Goal: Task Accomplishment & Management: Use online tool/utility

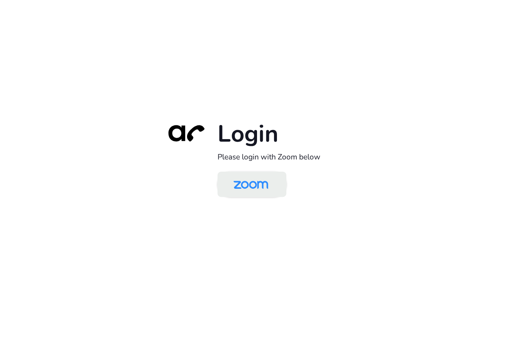
drag, startPoint x: 243, startPoint y: 190, endPoint x: 252, endPoint y: 186, distance: 9.4
click at [243, 190] on img at bounding box center [251, 185] width 50 height 24
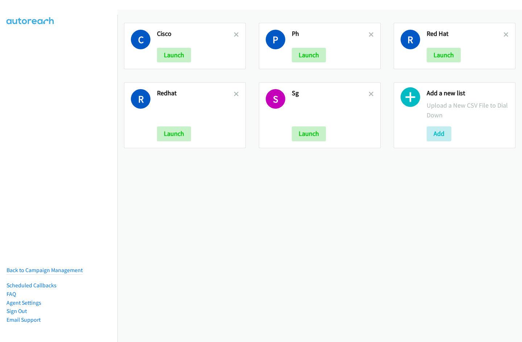
click at [231, 32] on h2 "Cisco" at bounding box center [195, 34] width 77 height 8
click at [234, 33] on icon at bounding box center [236, 35] width 5 height 5
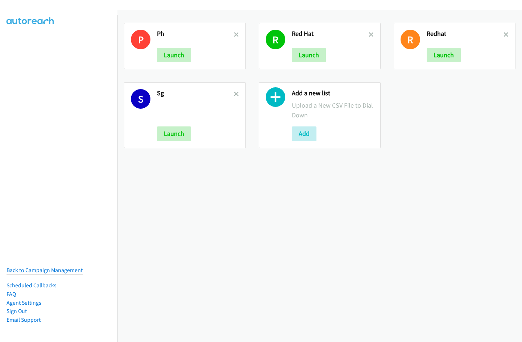
click at [234, 33] on icon at bounding box center [236, 35] width 5 height 5
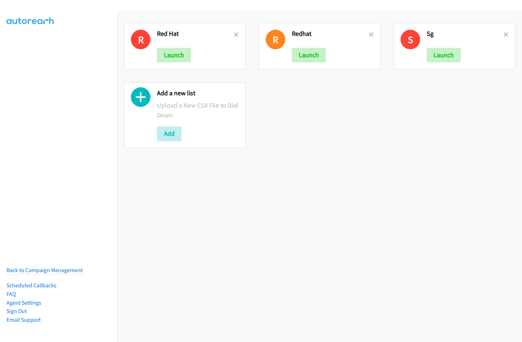
click at [234, 33] on icon at bounding box center [236, 35] width 5 height 5
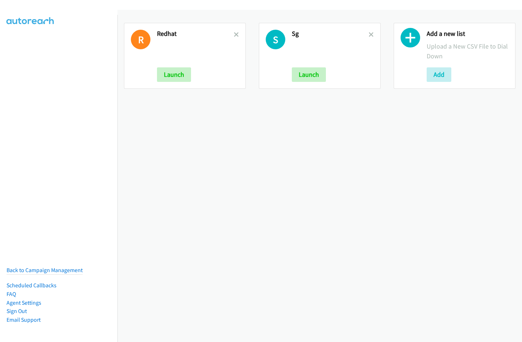
click at [234, 33] on icon at bounding box center [236, 35] width 5 height 5
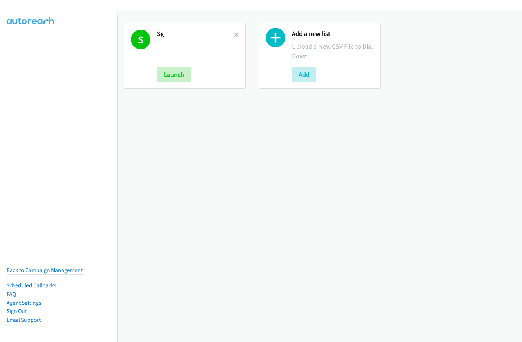
click at [234, 33] on icon at bounding box center [236, 35] width 5 height 5
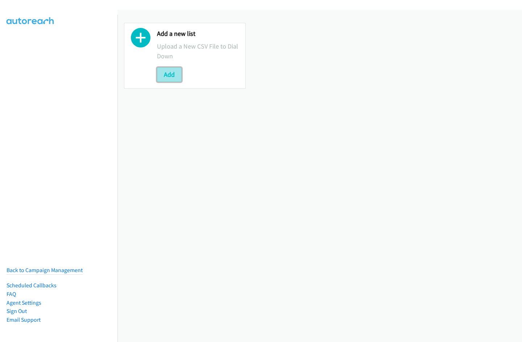
click at [167, 71] on button "Add" at bounding box center [169, 74] width 25 height 14
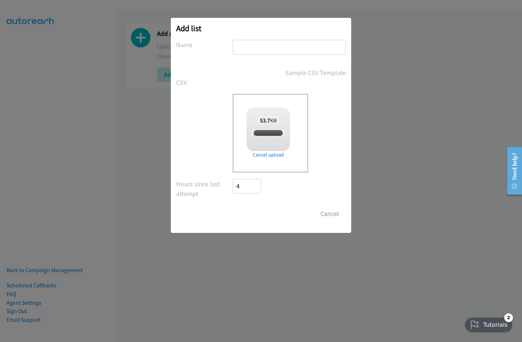
click at [261, 41] on input "text" at bounding box center [289, 47] width 113 height 15
checkbox input "true"
click at [260, 43] on input "text" at bounding box center [289, 47] width 113 height 15
type input "Redhat SG"
click at [233, 207] on input "Save List" at bounding box center [252, 214] width 38 height 14
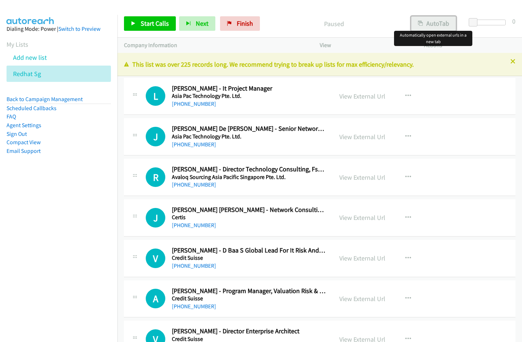
click at [439, 23] on button "AutoTab" at bounding box center [433, 23] width 45 height 14
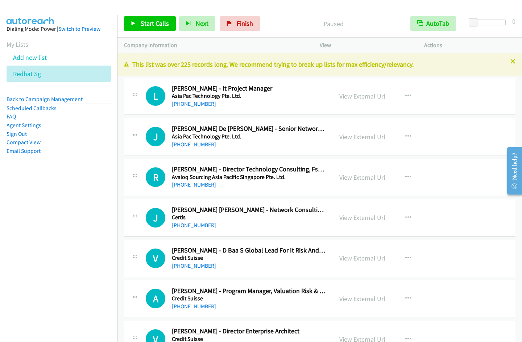
click at [367, 94] on link "View External Url" at bounding box center [362, 96] width 46 height 8
click at [150, 26] on span "Start Calls" at bounding box center [155, 23] width 28 height 8
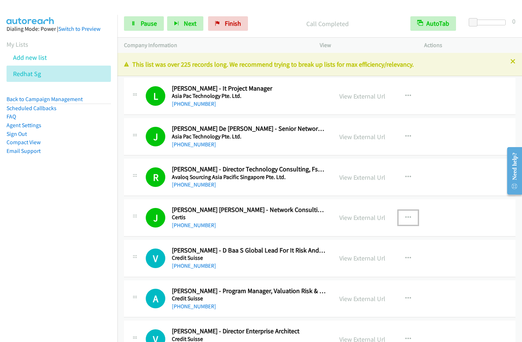
click at [408, 218] on icon "button" at bounding box center [408, 218] width 6 height 6
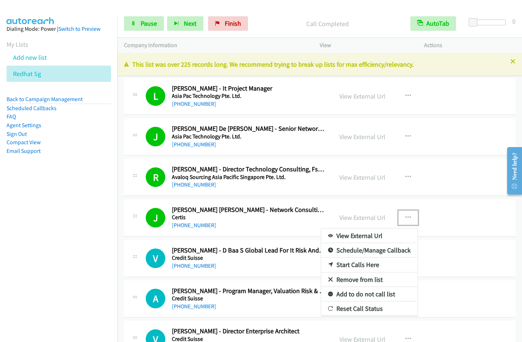
click at [358, 280] on link "Remove from list" at bounding box center [369, 279] width 96 height 14
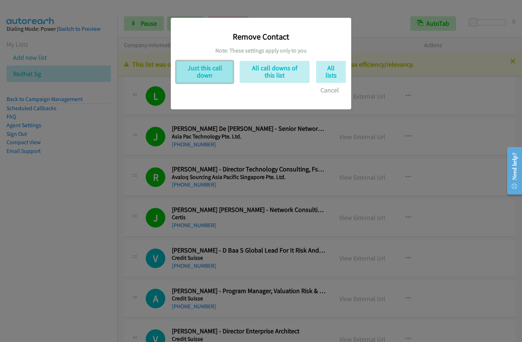
click at [198, 76] on button "Just this call down" at bounding box center [204, 72] width 57 height 22
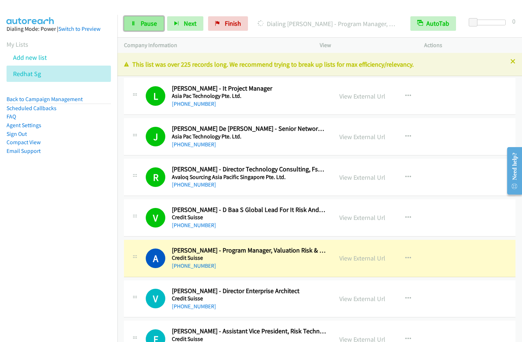
click at [139, 27] on link "Pause" at bounding box center [144, 23] width 40 height 14
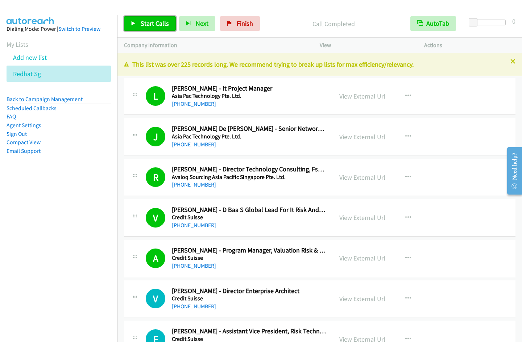
click at [154, 24] on span "Start Calls" at bounding box center [155, 23] width 28 height 8
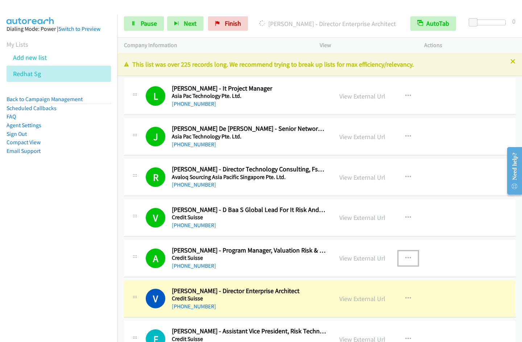
click at [405, 256] on icon "button" at bounding box center [408, 258] width 6 height 6
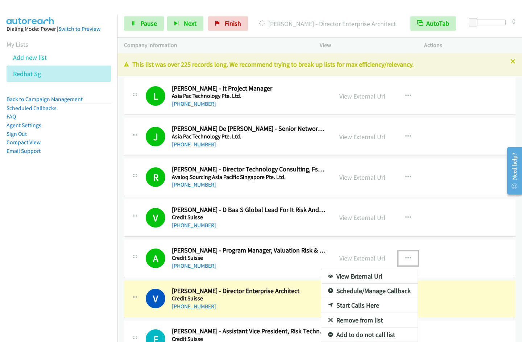
click at [357, 321] on link "Remove from list" at bounding box center [369, 320] width 96 height 14
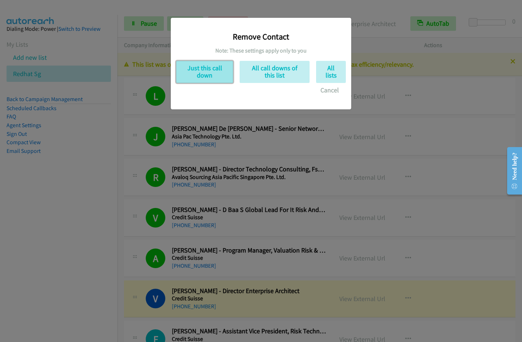
click at [216, 76] on button "Just this call down" at bounding box center [204, 72] width 57 height 22
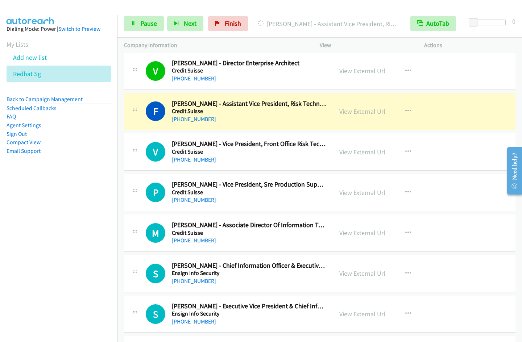
scroll to position [230, 0]
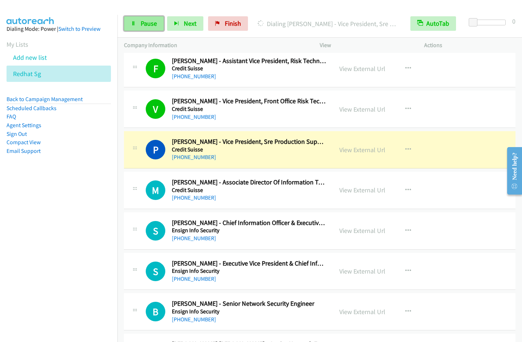
click at [146, 19] on link "Pause" at bounding box center [144, 23] width 40 height 14
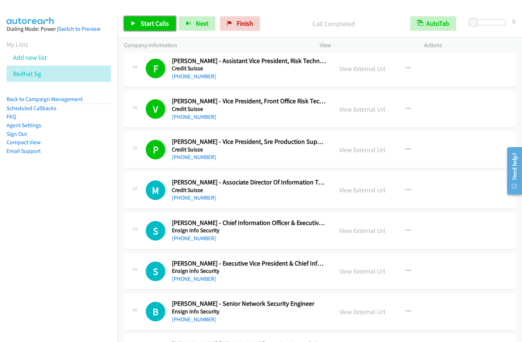
click at [134, 23] on icon at bounding box center [133, 23] width 5 height 5
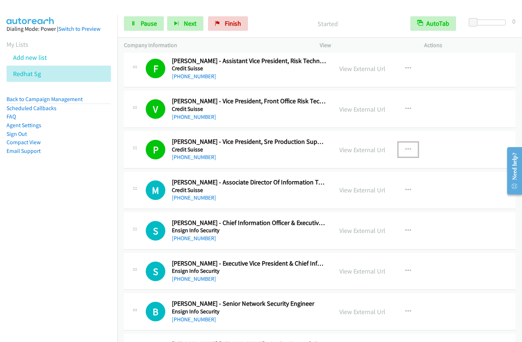
click at [407, 150] on icon "button" at bounding box center [408, 150] width 6 height 6
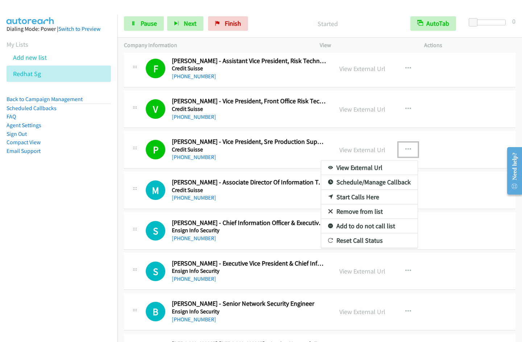
click at [367, 212] on link "Remove from list" at bounding box center [369, 211] width 96 height 14
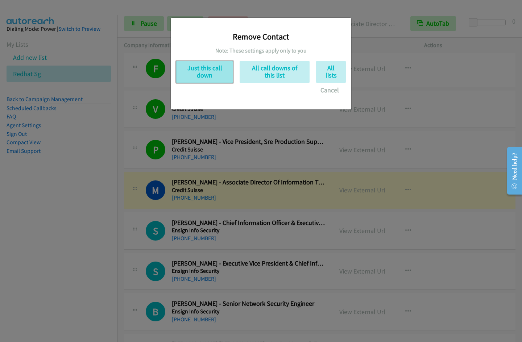
click at [200, 70] on button "Just this call down" at bounding box center [204, 72] width 57 height 22
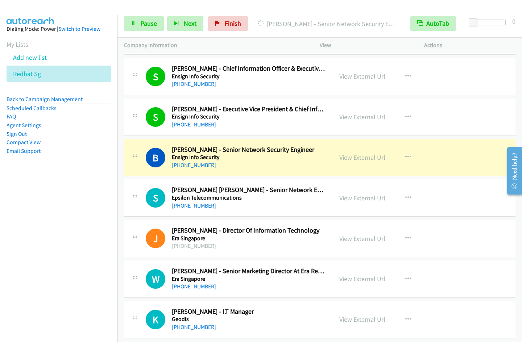
scroll to position [375, 0]
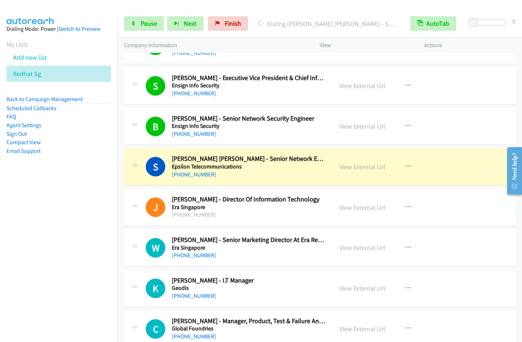
click at [42, 245] on nav "Dialing Mode: Power | Switch to Preview My Lists Add new list Redhat Sg Back to…" at bounding box center [59, 186] width 118 height 342
drag, startPoint x: 138, startPoint y: 29, endPoint x: 236, endPoint y: 2, distance: 102.1
click at [138, 28] on link "Pause" at bounding box center [144, 23] width 40 height 14
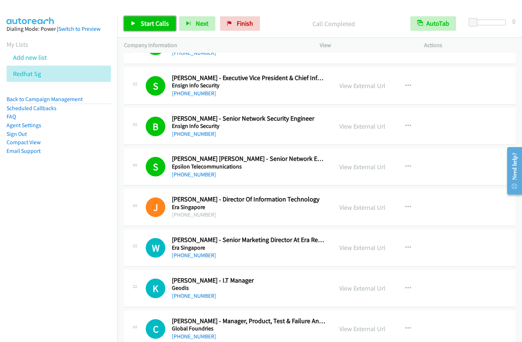
click at [151, 24] on span "Start Calls" at bounding box center [155, 23] width 28 height 8
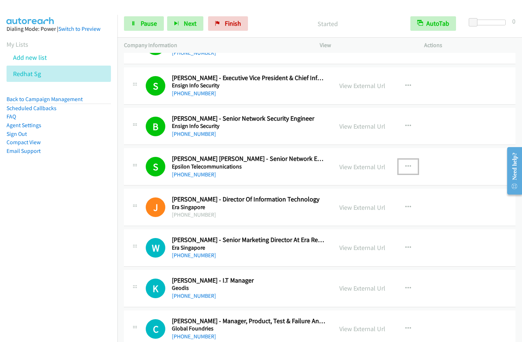
click at [405, 164] on icon "button" at bounding box center [408, 167] width 6 height 6
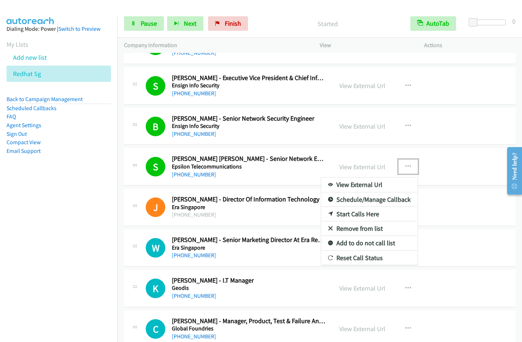
click at [347, 228] on link "Remove from list" at bounding box center [369, 228] width 96 height 14
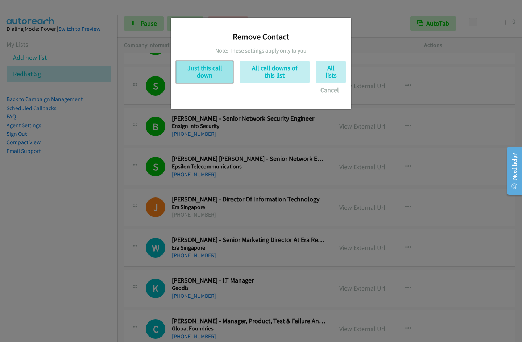
click at [196, 66] on button "Just this call down" at bounding box center [204, 72] width 57 height 22
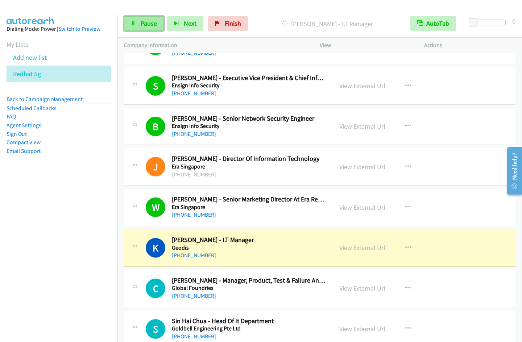
click at [148, 23] on span "Pause" at bounding box center [149, 23] width 16 height 8
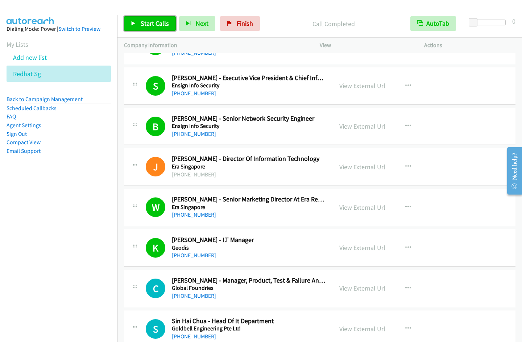
drag, startPoint x: 140, startPoint y: 21, endPoint x: 155, endPoint y: 22, distance: 15.3
click at [141, 21] on span "Start Calls" at bounding box center [155, 23] width 28 height 8
click at [138, 23] on link "Pause" at bounding box center [144, 23] width 40 height 14
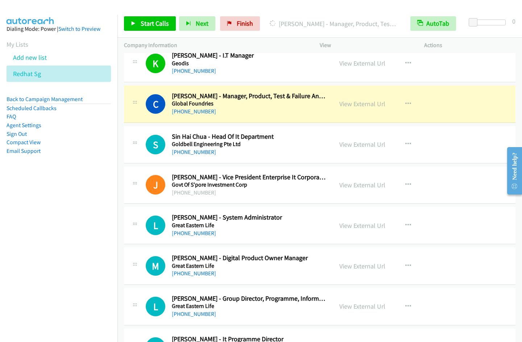
scroll to position [590, 0]
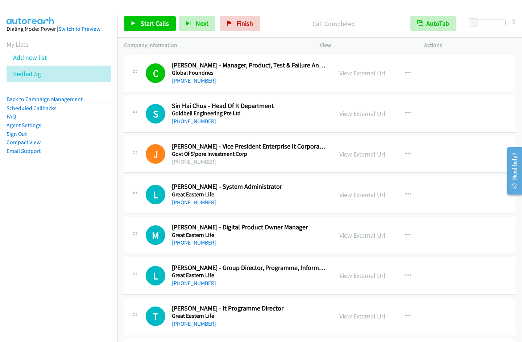
click at [370, 74] on link "View External Url" at bounding box center [362, 73] width 46 height 8
click at [151, 19] on span "Start Calls" at bounding box center [155, 23] width 28 height 8
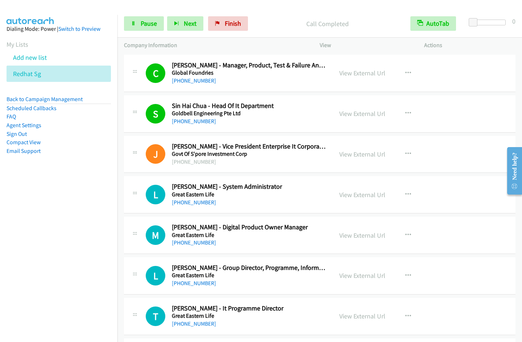
click at [293, 10] on div "Start Calls Pause Next Finish Call Completed AutoTab AutoTab 0" at bounding box center [319, 24] width 404 height 28
click at [57, 256] on nav "Dialing Mode: Power | Switch to Preview My Lists Add new list Redhat Sg Back to…" at bounding box center [59, 186] width 118 height 342
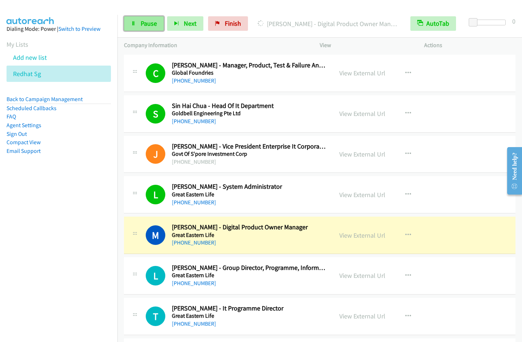
click at [146, 28] on link "Pause" at bounding box center [144, 23] width 40 height 14
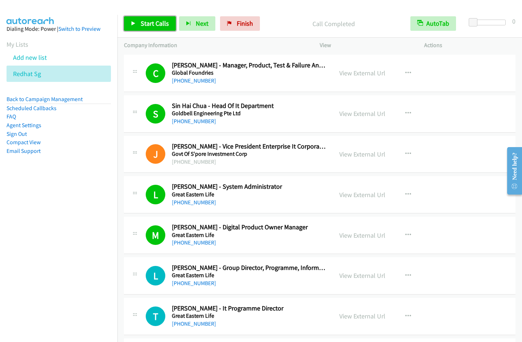
click at [151, 24] on span "Start Calls" at bounding box center [155, 23] width 28 height 8
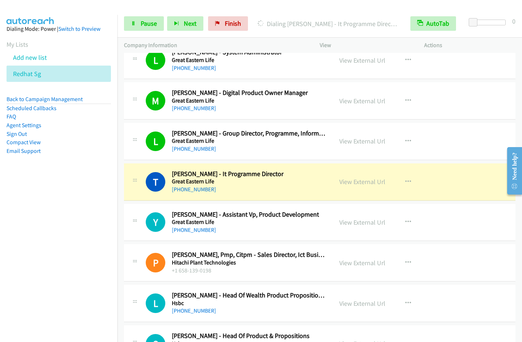
scroll to position [763, 0]
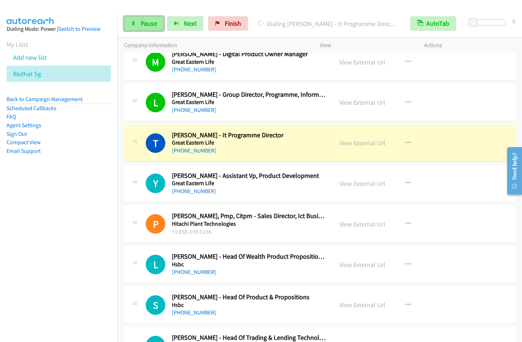
click at [141, 24] on span "Pause" at bounding box center [149, 23] width 16 height 8
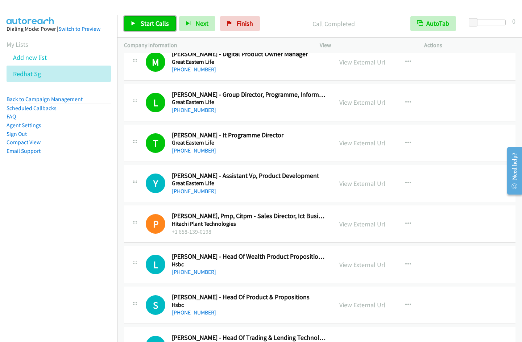
drag, startPoint x: 132, startPoint y: 19, endPoint x: 138, endPoint y: 21, distance: 6.1
click at [133, 19] on link "Start Calls" at bounding box center [150, 23] width 52 height 14
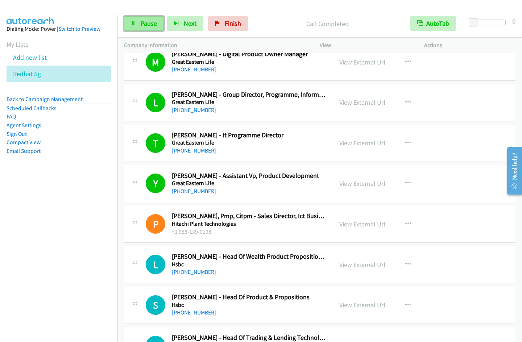
click at [137, 22] on link "Pause" at bounding box center [144, 23] width 40 height 14
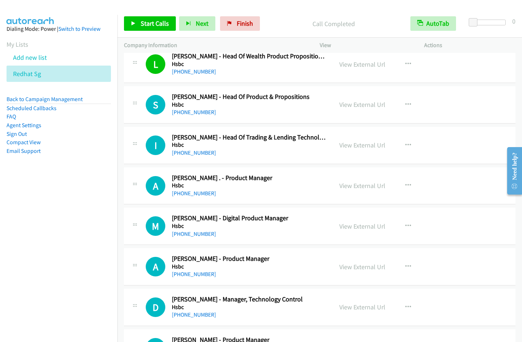
scroll to position [963, 0]
click at [157, 24] on span "Start Calls" at bounding box center [155, 23] width 28 height 8
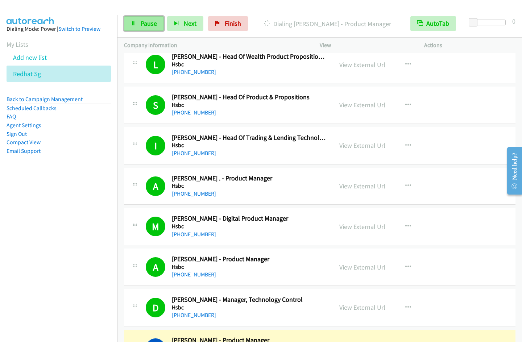
click at [145, 27] on span "Pause" at bounding box center [149, 23] width 16 height 8
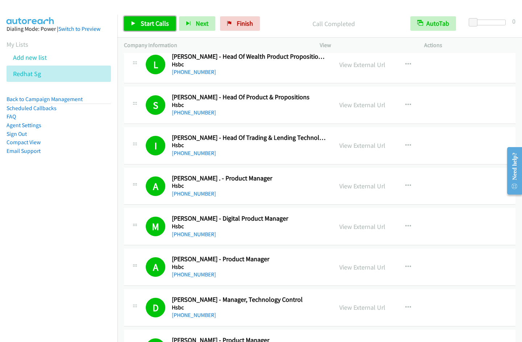
click at [154, 26] on span "Start Calls" at bounding box center [155, 23] width 28 height 8
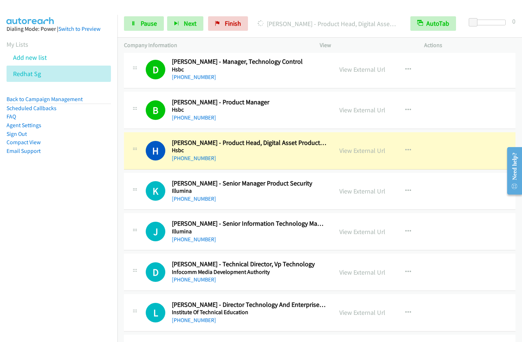
scroll to position [1229, 0]
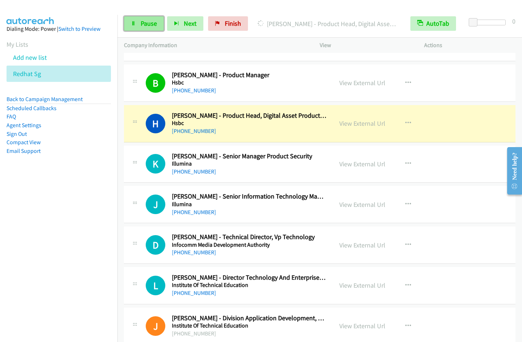
click at [141, 24] on span "Pause" at bounding box center [149, 23] width 16 height 8
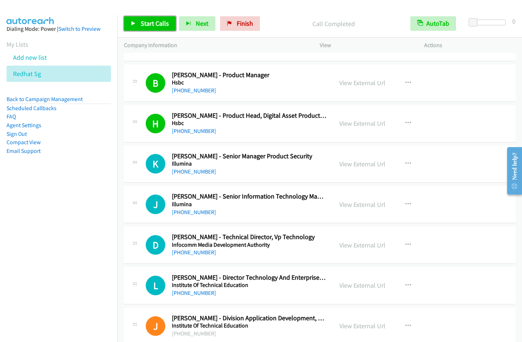
click at [147, 18] on link "Start Calls" at bounding box center [150, 23] width 52 height 14
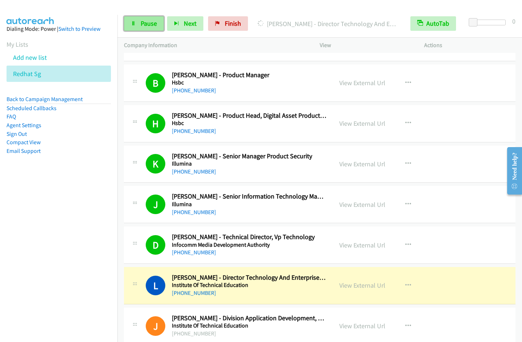
click at [150, 22] on span "Pause" at bounding box center [149, 23] width 16 height 8
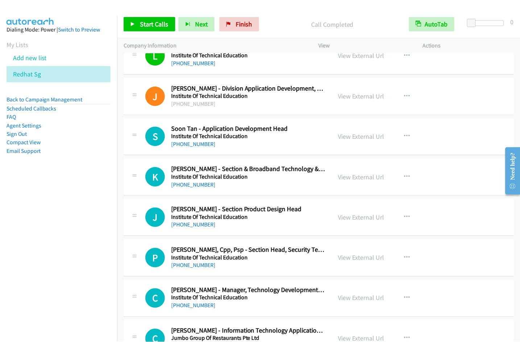
scroll to position [1482, 0]
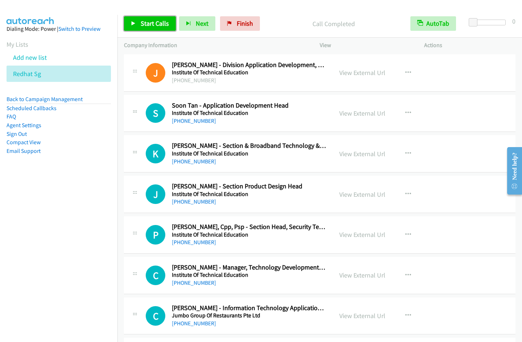
click at [160, 29] on link "Start Calls" at bounding box center [150, 23] width 52 height 14
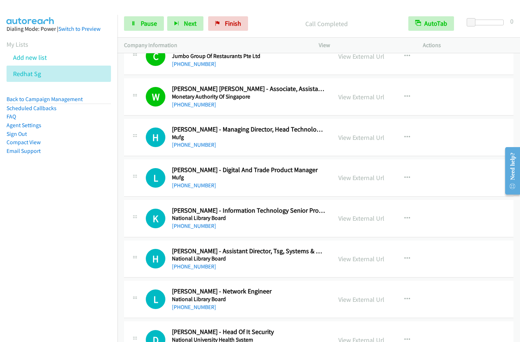
scroll to position [1796, 0]
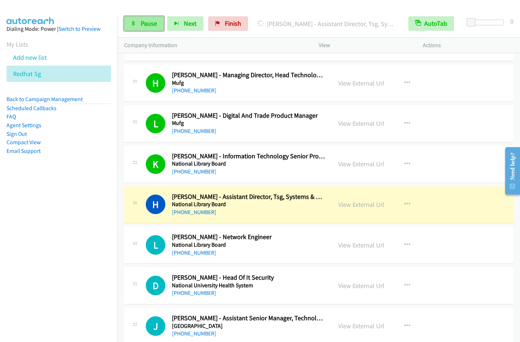
click at [147, 24] on span "Pause" at bounding box center [149, 23] width 16 height 8
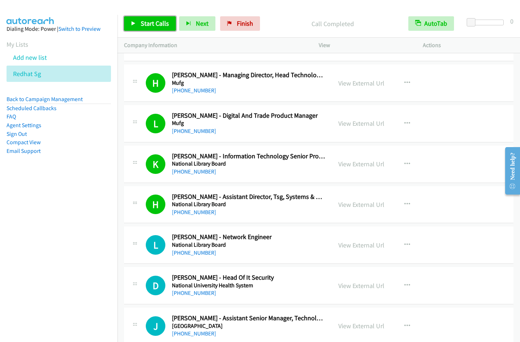
click at [149, 24] on span "Start Calls" at bounding box center [155, 23] width 28 height 8
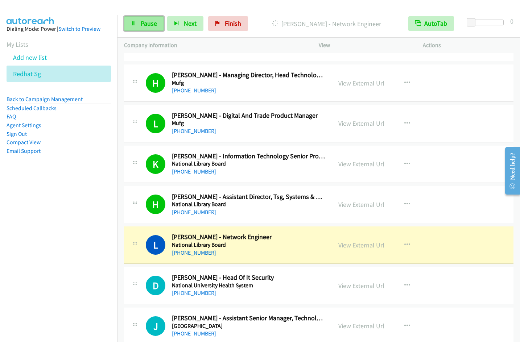
click at [138, 19] on link "Pause" at bounding box center [144, 23] width 40 height 14
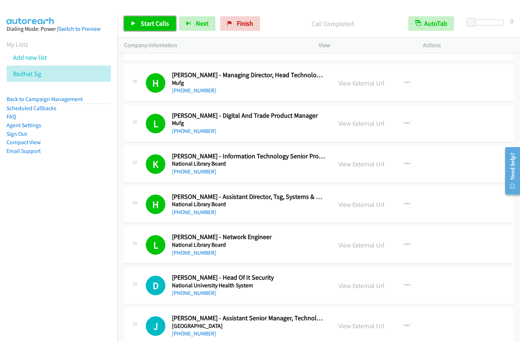
click at [144, 28] on link "Start Calls" at bounding box center [150, 23] width 52 height 14
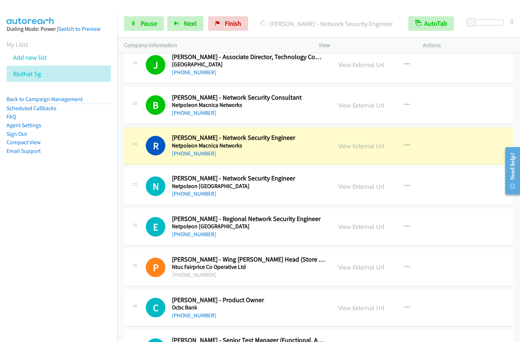
scroll to position [2333, 0]
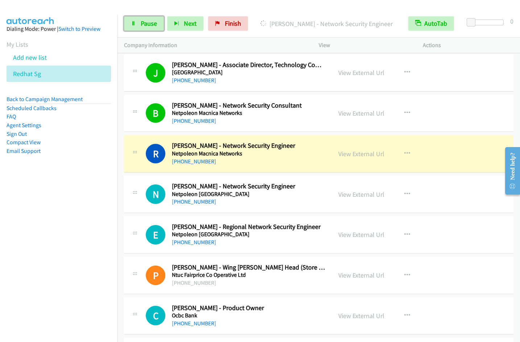
drag, startPoint x: 141, startPoint y: 24, endPoint x: 403, endPoint y: 44, distance: 263.5
click at [142, 24] on span "Pause" at bounding box center [149, 23] width 16 height 8
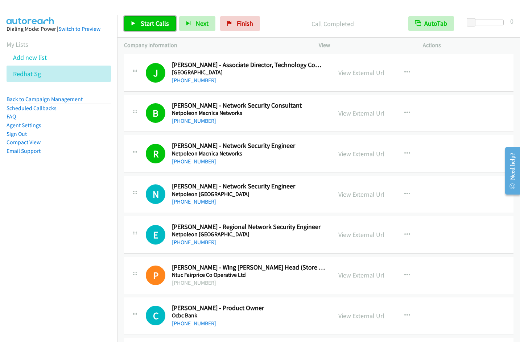
drag, startPoint x: 138, startPoint y: 20, endPoint x: 152, endPoint y: 29, distance: 17.0
click at [138, 20] on link "Start Calls" at bounding box center [150, 23] width 52 height 14
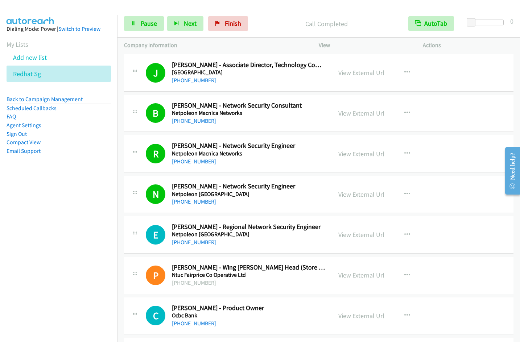
click at [76, 245] on nav "Dialing Mode: Power | Switch to Preview My Lists Add new list Redhat Sg Back to…" at bounding box center [59, 186] width 118 height 342
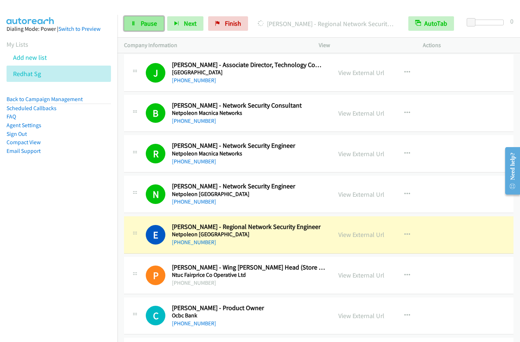
click at [146, 26] on span "Pause" at bounding box center [149, 23] width 16 height 8
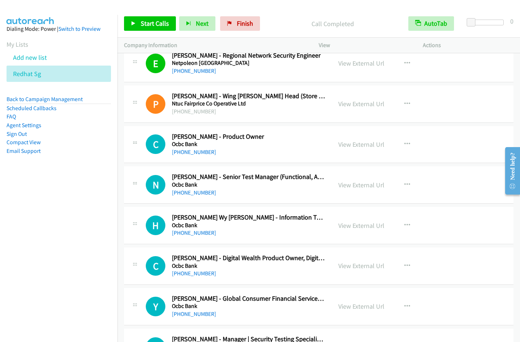
scroll to position [2535, 0]
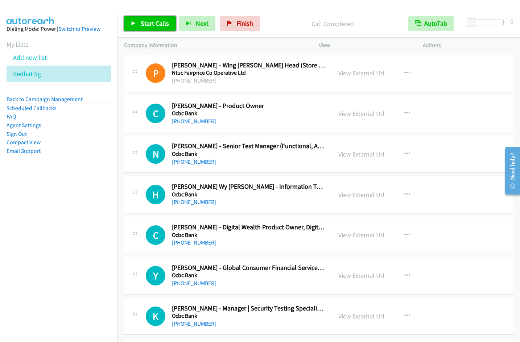
click at [154, 25] on span "Start Calls" at bounding box center [155, 23] width 28 height 8
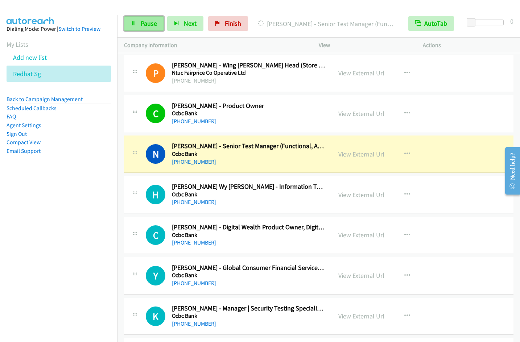
click at [154, 26] on span "Pause" at bounding box center [149, 23] width 16 height 8
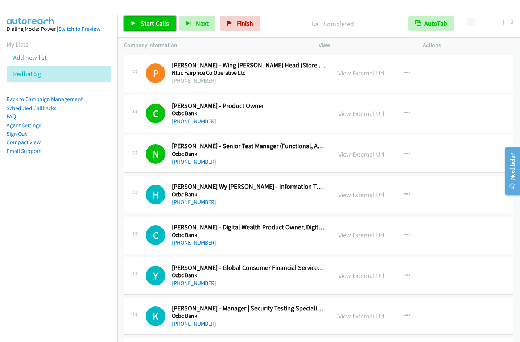
click at [147, 26] on span "Start Calls" at bounding box center [155, 23] width 28 height 8
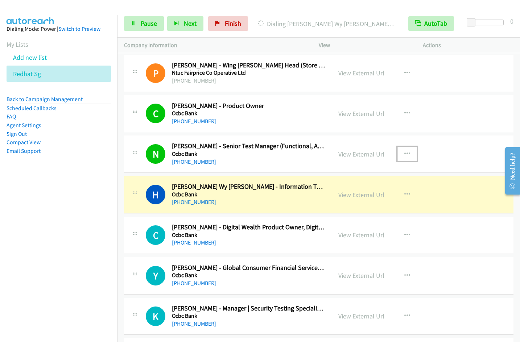
click at [406, 155] on icon "button" at bounding box center [407, 154] width 6 height 6
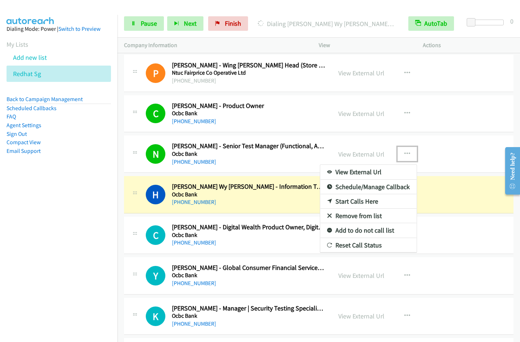
click at [356, 217] on link "Remove from list" at bounding box center [368, 216] width 96 height 14
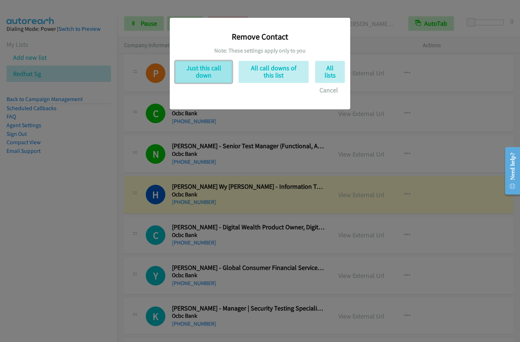
click at [183, 73] on button "Just this call down" at bounding box center [203, 72] width 57 height 22
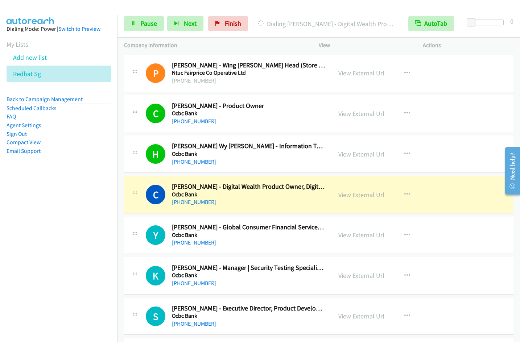
click at [65, 226] on nav "Dialing Mode: Power | Switch to Preview My Lists Add new list Redhat Sg Back to…" at bounding box center [59, 186] width 118 height 342
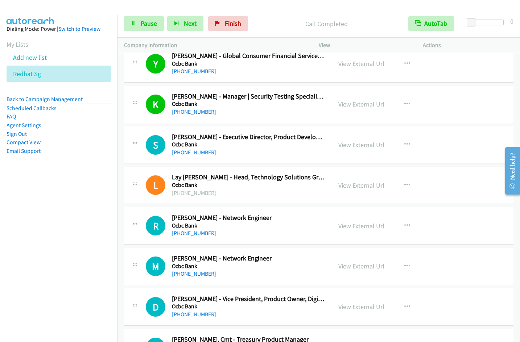
scroll to position [2683, 0]
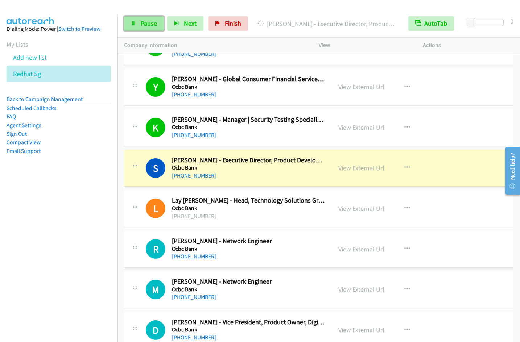
click at [124, 30] on link "Pause" at bounding box center [144, 23] width 40 height 14
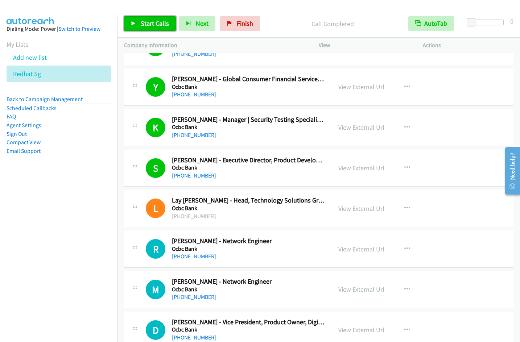
click at [143, 26] on span "Start Calls" at bounding box center [155, 23] width 28 height 8
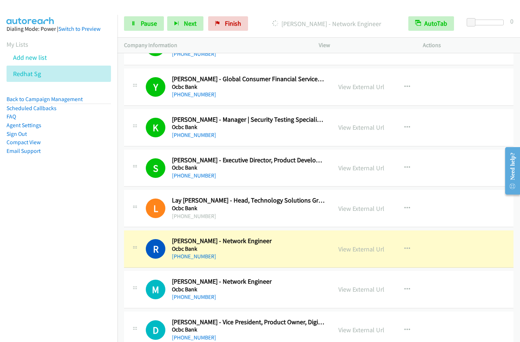
click at [92, 260] on nav "Dialing Mode: Power | Switch to Preview My Lists Add new list Redhat Sg Back to…" at bounding box center [59, 186] width 118 height 342
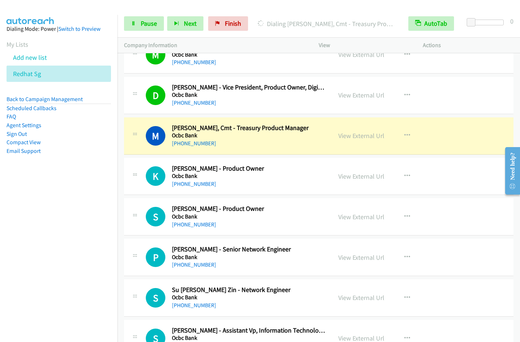
scroll to position [2934, 0]
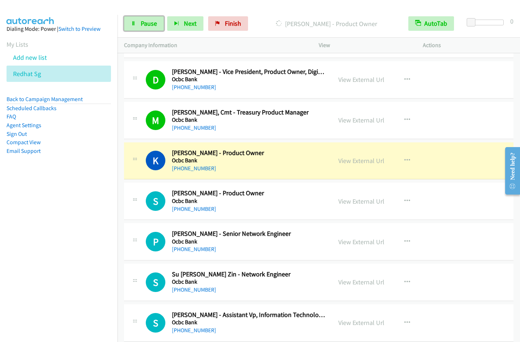
drag, startPoint x: 154, startPoint y: 19, endPoint x: 284, endPoint y: 14, distance: 129.8
click at [154, 19] on span "Pause" at bounding box center [149, 23] width 16 height 8
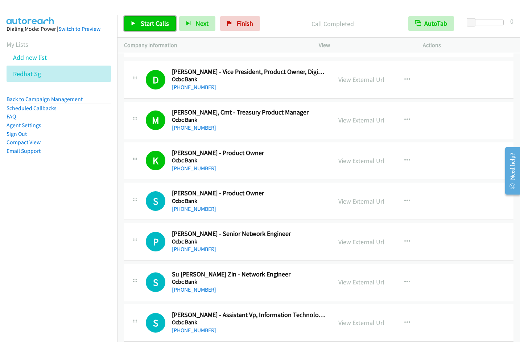
click at [152, 26] on span "Start Calls" at bounding box center [155, 23] width 28 height 8
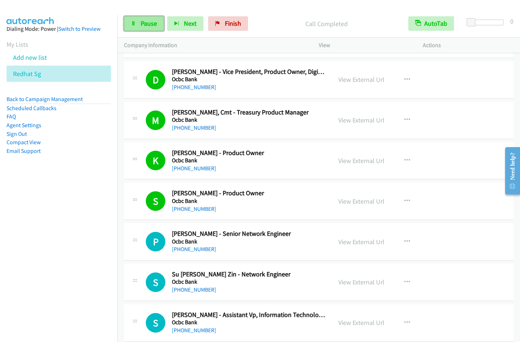
click at [137, 23] on link "Pause" at bounding box center [144, 23] width 40 height 14
click at [145, 25] on span "Start Calls" at bounding box center [155, 23] width 28 height 8
click at [149, 25] on span "Pause" at bounding box center [149, 23] width 16 height 8
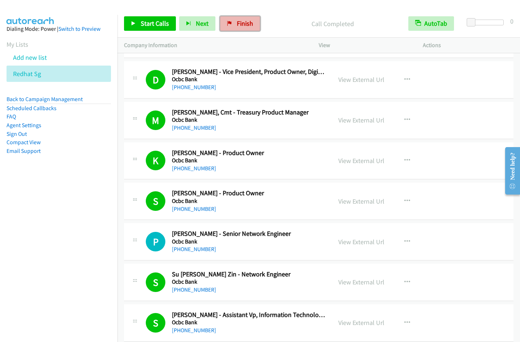
click at [242, 25] on span "Finish" at bounding box center [245, 23] width 16 height 8
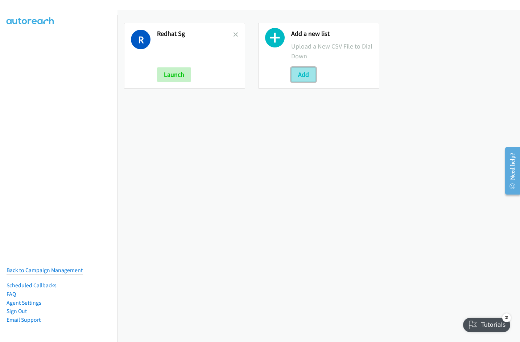
click at [305, 78] on button "Add" at bounding box center [303, 74] width 25 height 14
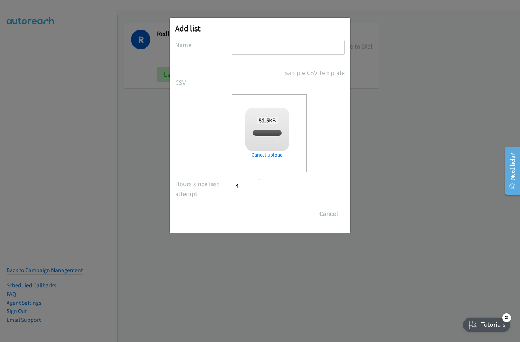
checkbox input "true"
click at [273, 47] on input "text" at bounding box center [288, 47] width 113 height 15
type input "Split 1"
click at [232, 207] on input "Save List" at bounding box center [251, 214] width 38 height 14
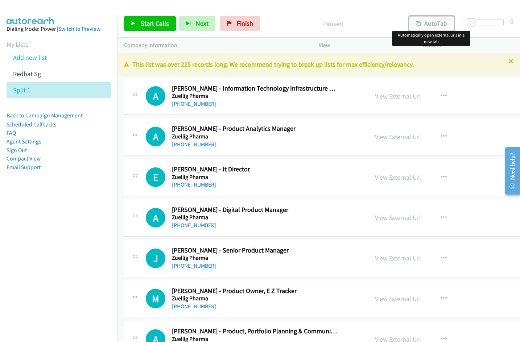
click at [442, 26] on button "AutoTab" at bounding box center [431, 23] width 45 height 14
click at [389, 95] on link "View External Url" at bounding box center [398, 96] width 46 height 8
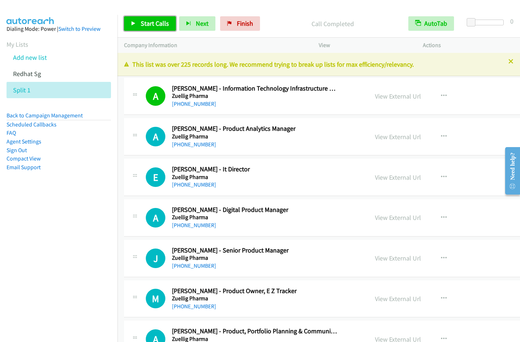
click at [145, 22] on span "Start Calls" at bounding box center [155, 23] width 28 height 8
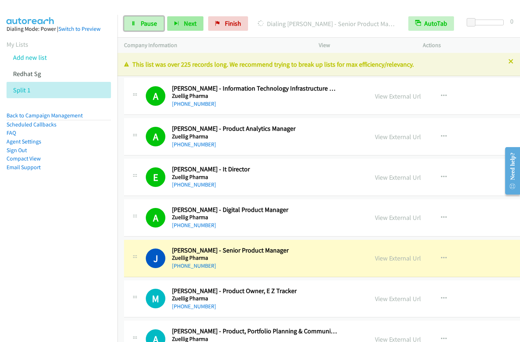
drag, startPoint x: 147, startPoint y: 21, endPoint x: 168, endPoint y: 17, distance: 21.4
click at [147, 21] on span "Pause" at bounding box center [149, 23] width 16 height 8
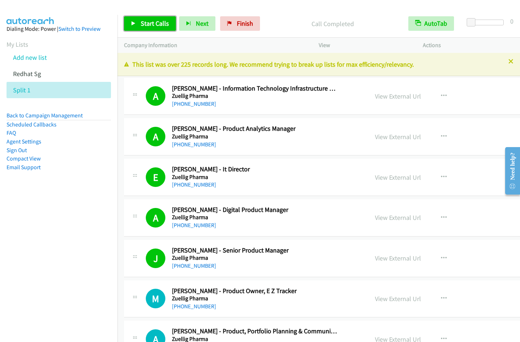
click at [154, 26] on span "Start Calls" at bounding box center [155, 23] width 28 height 8
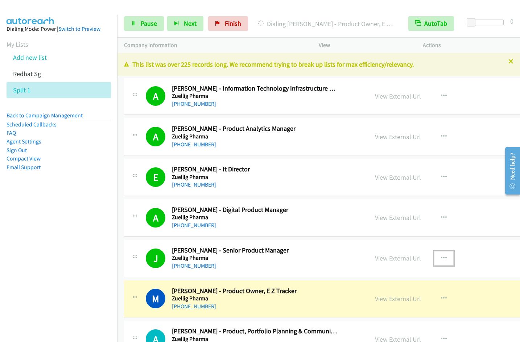
click at [434, 255] on button "button" at bounding box center [444, 258] width 20 height 14
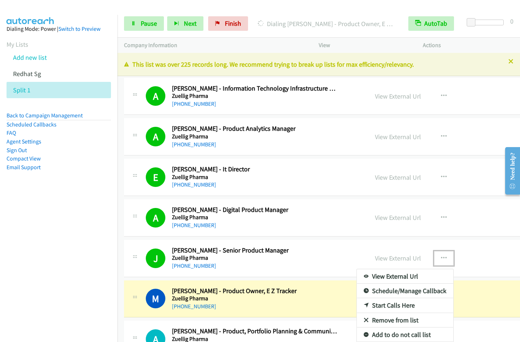
click at [383, 322] on link "Remove from list" at bounding box center [405, 320] width 96 height 14
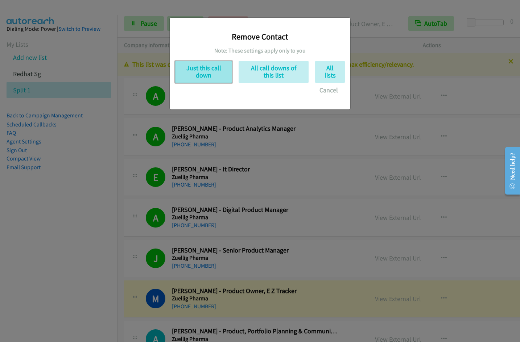
click at [214, 75] on button "Just this call down" at bounding box center [203, 72] width 57 height 22
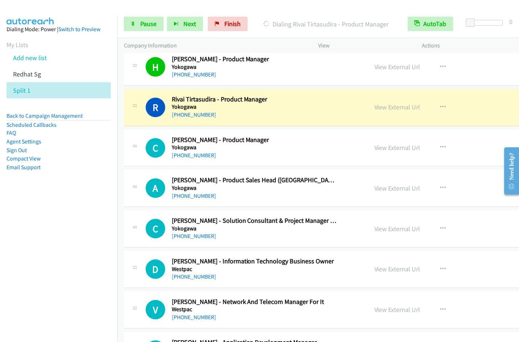
scroll to position [384, 0]
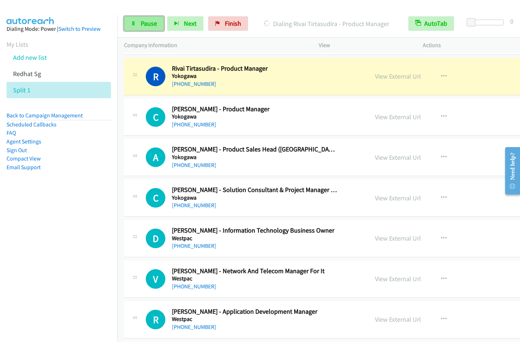
click at [144, 24] on span "Pause" at bounding box center [149, 23] width 16 height 8
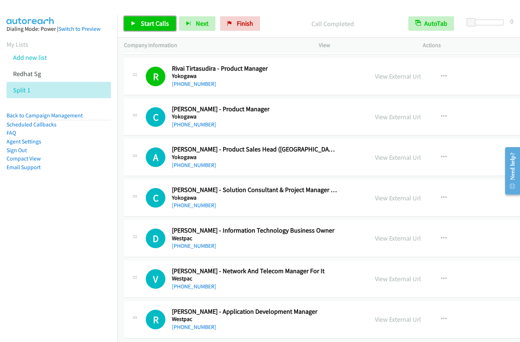
click at [141, 23] on span "Start Calls" at bounding box center [155, 23] width 28 height 8
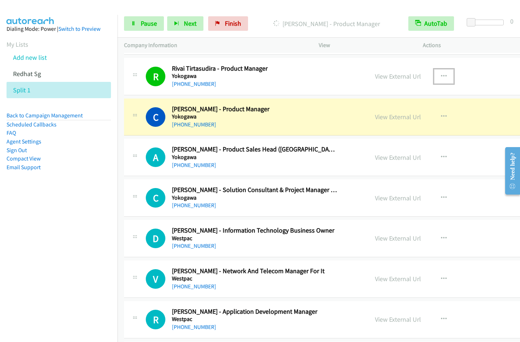
click at [441, 77] on icon "button" at bounding box center [444, 77] width 6 height 6
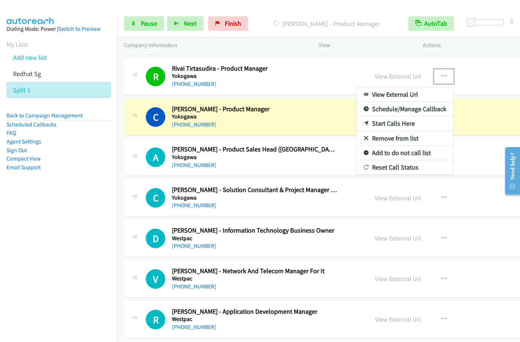
click at [397, 139] on link "Remove from list" at bounding box center [405, 138] width 96 height 14
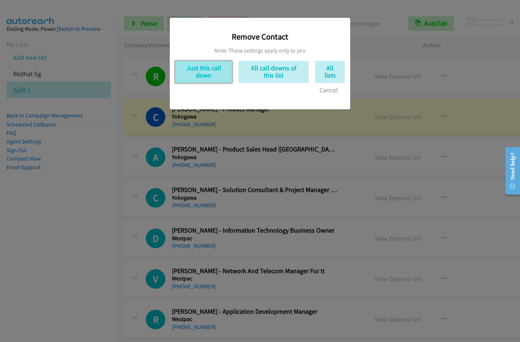
click at [186, 69] on button "Just this call down" at bounding box center [203, 72] width 57 height 22
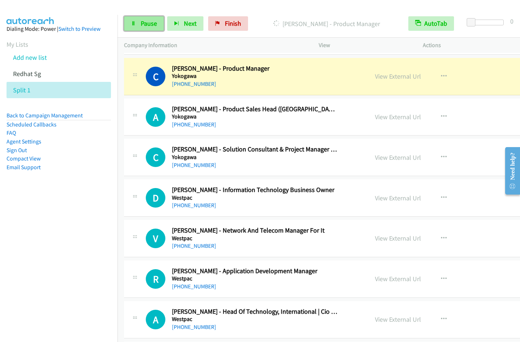
click at [157, 26] on link "Pause" at bounding box center [144, 23] width 40 height 14
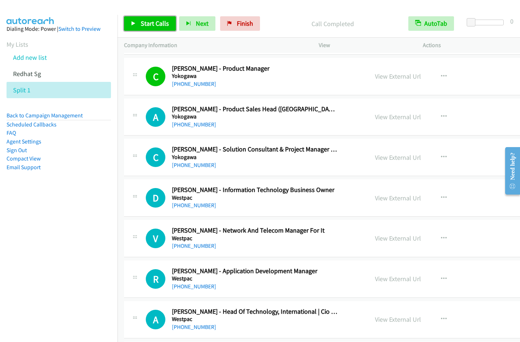
click at [157, 25] on span "Start Calls" at bounding box center [155, 23] width 28 height 8
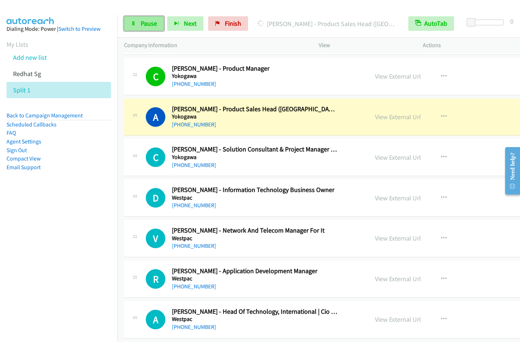
click at [142, 27] on span "Pause" at bounding box center [149, 23] width 16 height 8
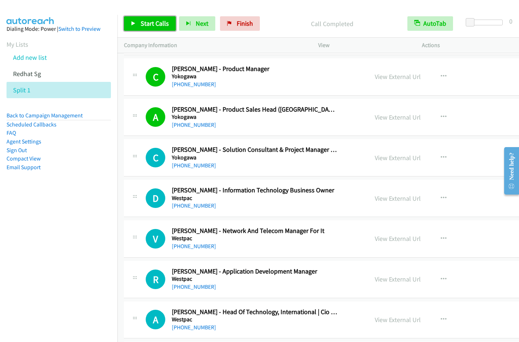
click at [151, 26] on span "Start Calls" at bounding box center [155, 23] width 28 height 8
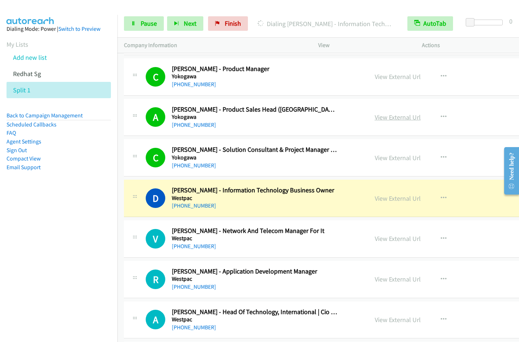
click at [395, 116] on link "View External Url" at bounding box center [398, 117] width 46 height 8
click at [143, 27] on span "Pause" at bounding box center [149, 23] width 16 height 8
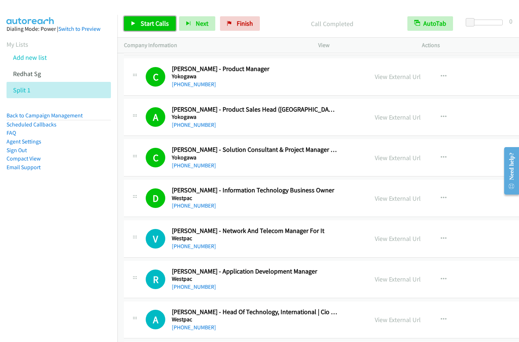
click at [157, 26] on span "Start Calls" at bounding box center [155, 23] width 28 height 8
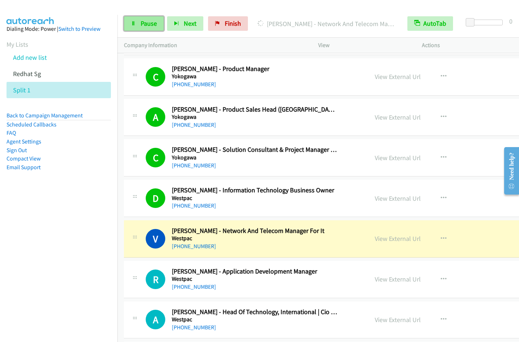
click at [145, 20] on span "Pause" at bounding box center [149, 23] width 16 height 8
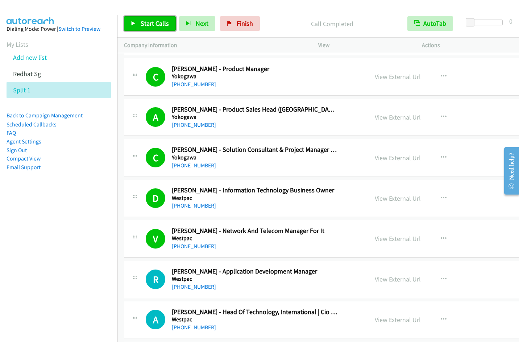
click at [152, 26] on span "Start Calls" at bounding box center [155, 23] width 28 height 8
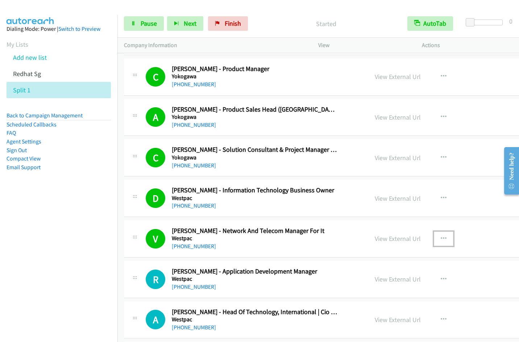
click at [441, 239] on icon "button" at bounding box center [444, 239] width 6 height 6
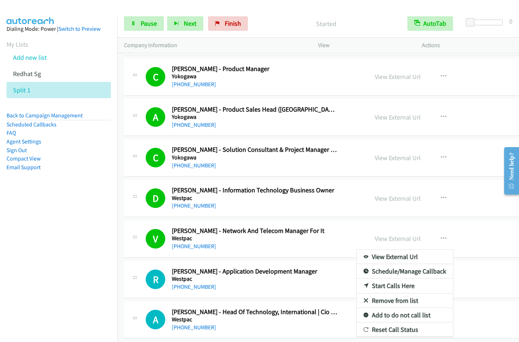
click at [378, 299] on link "Remove from list" at bounding box center [405, 300] width 96 height 14
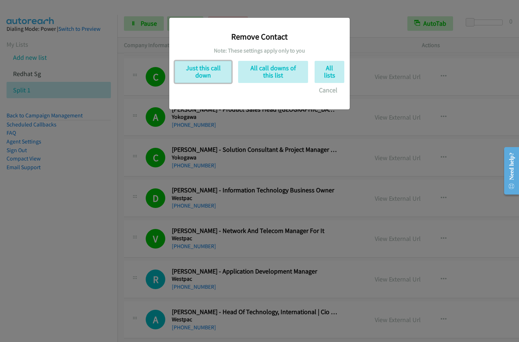
drag, startPoint x: 198, startPoint y: 72, endPoint x: 269, endPoint y: 114, distance: 82.2
click at [198, 72] on button "Just this call down" at bounding box center [203, 72] width 57 height 22
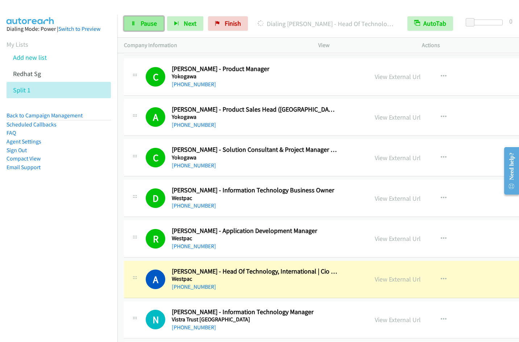
click at [149, 25] on span "Pause" at bounding box center [149, 23] width 16 height 8
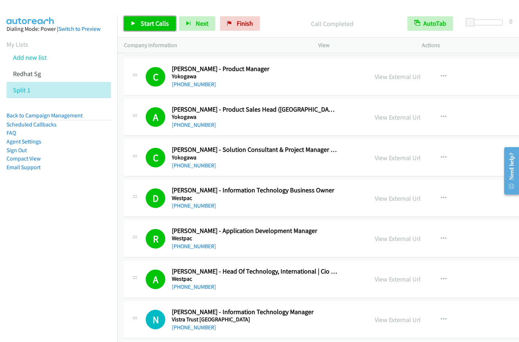
drag, startPoint x: 143, startPoint y: 19, endPoint x: 151, endPoint y: 24, distance: 9.1
click at [143, 19] on link "Start Calls" at bounding box center [150, 23] width 52 height 14
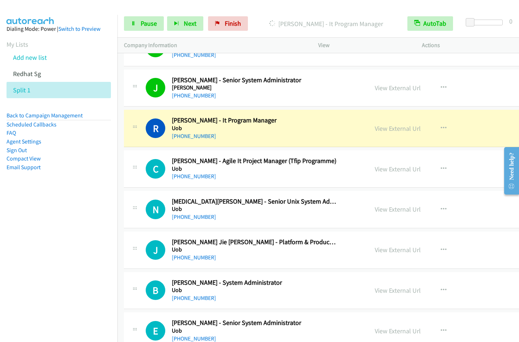
scroll to position [1104, 0]
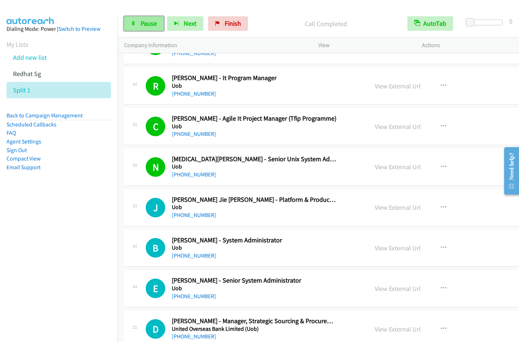
click at [150, 25] on span "Pause" at bounding box center [149, 23] width 16 height 8
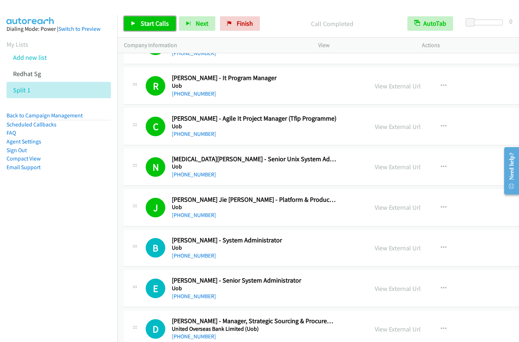
click at [150, 23] on span "Start Calls" at bounding box center [155, 23] width 28 height 8
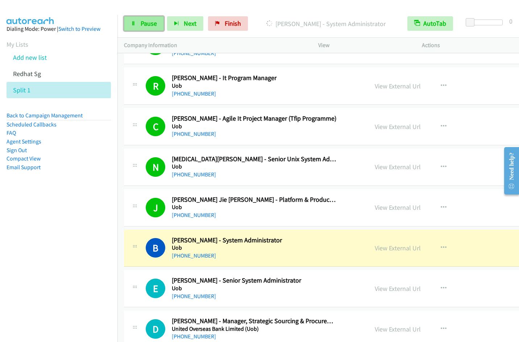
click at [146, 26] on span "Pause" at bounding box center [149, 23] width 16 height 8
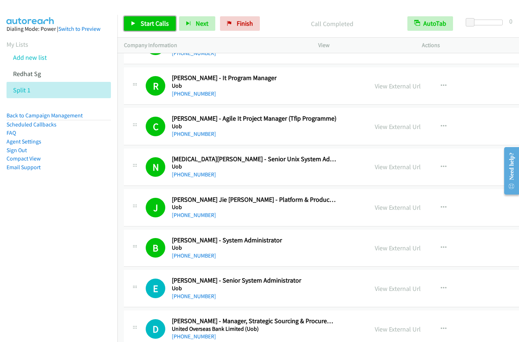
click at [150, 21] on span "Start Calls" at bounding box center [155, 23] width 28 height 8
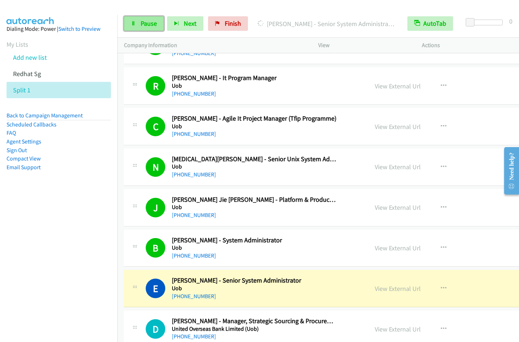
click at [139, 21] on link "Pause" at bounding box center [144, 23] width 40 height 14
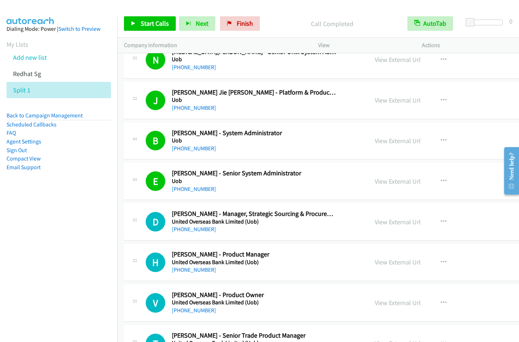
scroll to position [1266, 0]
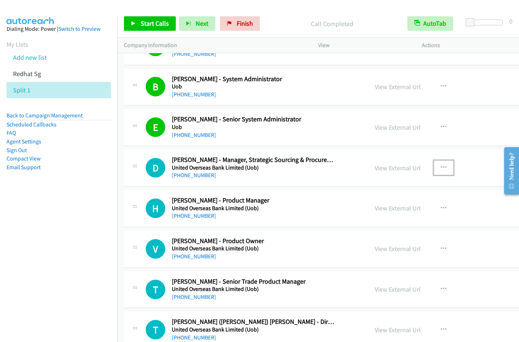
click at [441, 167] on icon "button" at bounding box center [444, 168] width 6 height 6
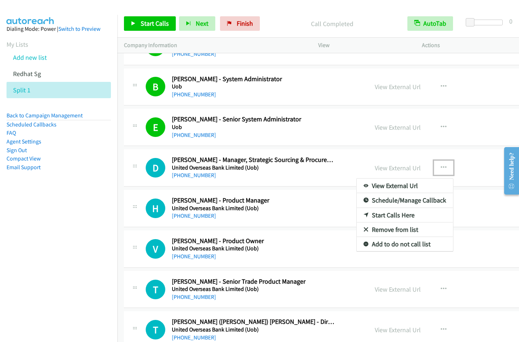
click at [151, 22] on div at bounding box center [259, 171] width 519 height 342
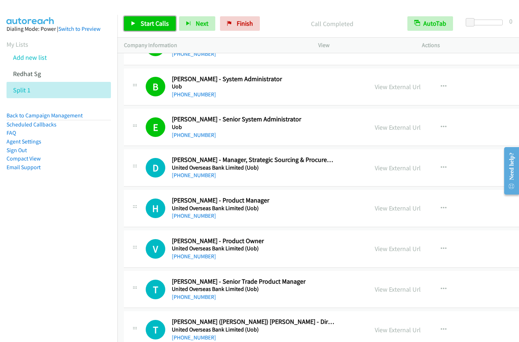
click at [149, 25] on span "Start Calls" at bounding box center [155, 23] width 28 height 8
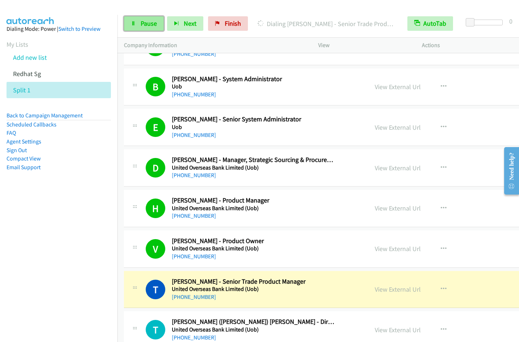
click at [151, 24] on span "Pause" at bounding box center [149, 23] width 16 height 8
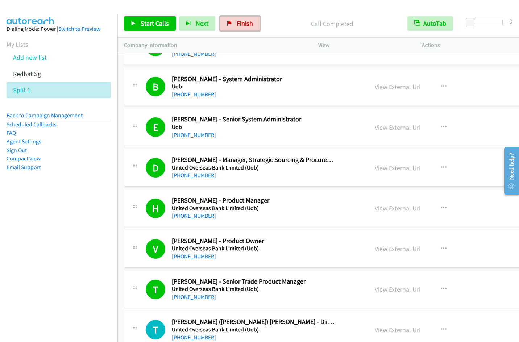
drag, startPoint x: 239, startPoint y: 27, endPoint x: 346, endPoint y: 2, distance: 109.8
click at [239, 27] on span "Finish" at bounding box center [245, 23] width 16 height 8
